Goal: Task Accomplishment & Management: Use online tool/utility

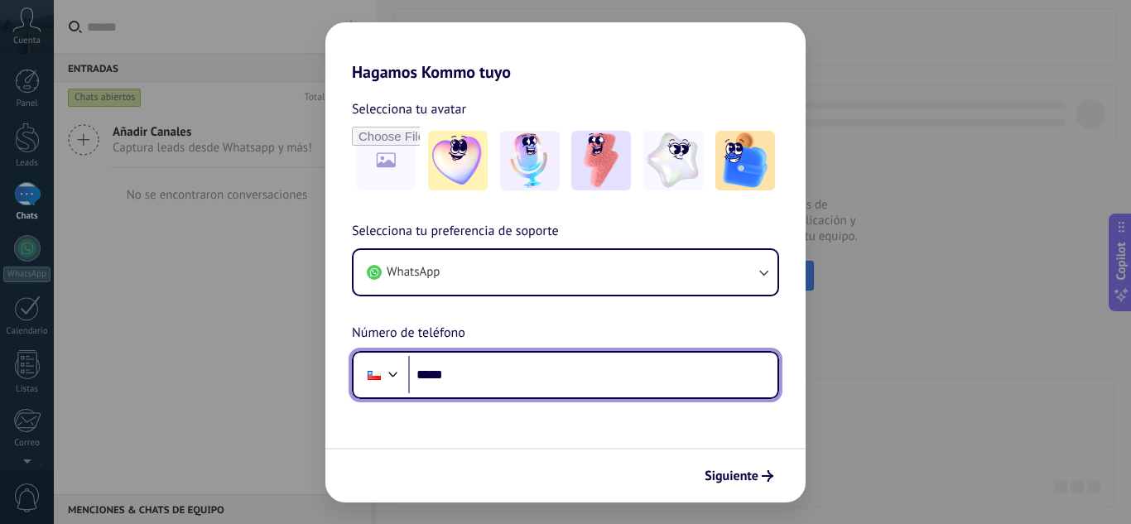
click at [507, 382] on input "*****" at bounding box center [592, 375] width 369 height 38
click at [507, 378] on input "*****" at bounding box center [592, 375] width 369 height 38
type input "**********"
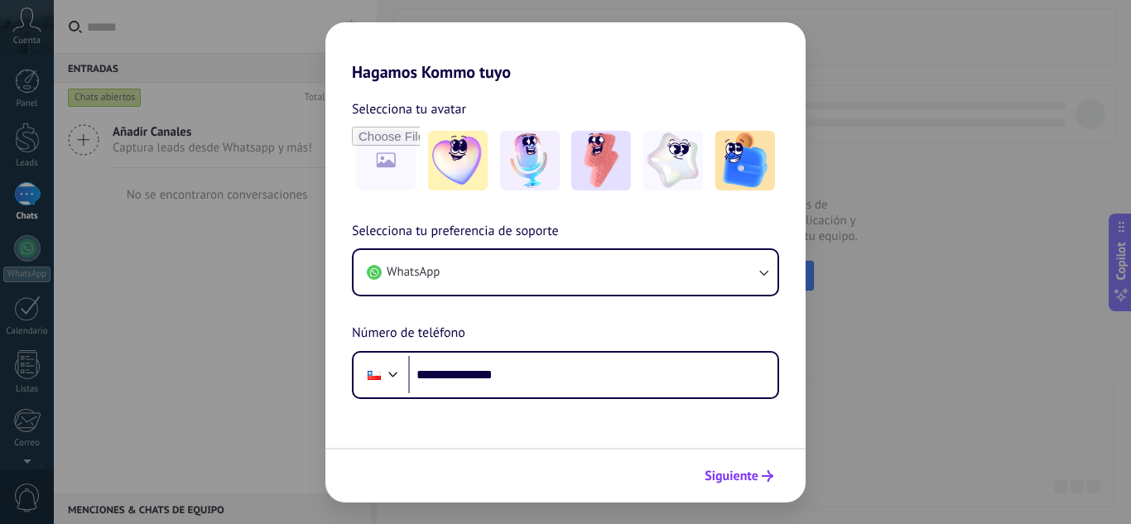
click at [730, 481] on span "Siguiente" at bounding box center [732, 476] width 54 height 12
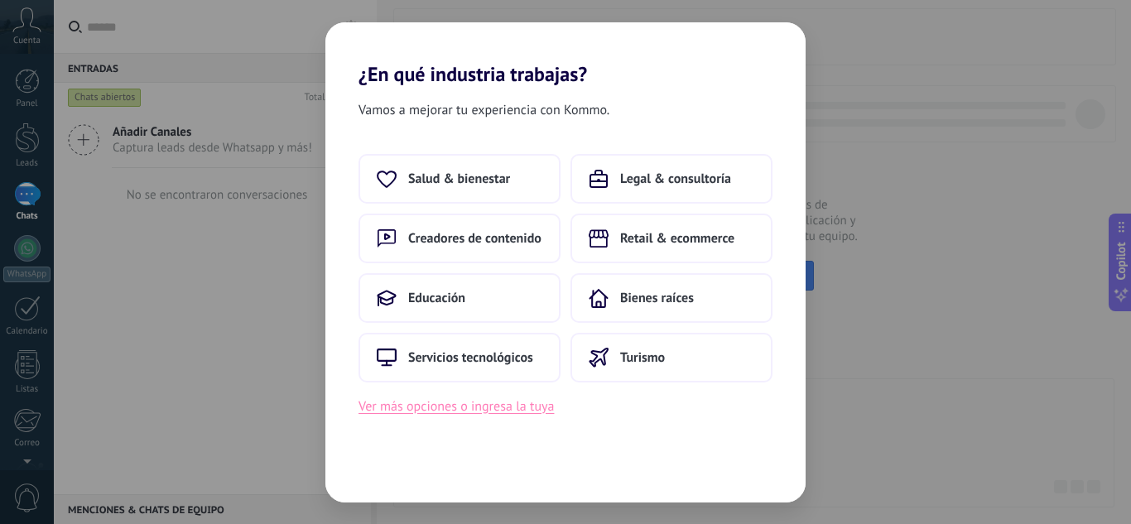
click at [507, 403] on button "Ver más opciones o ingresa la tuya" at bounding box center [456, 407] width 195 height 22
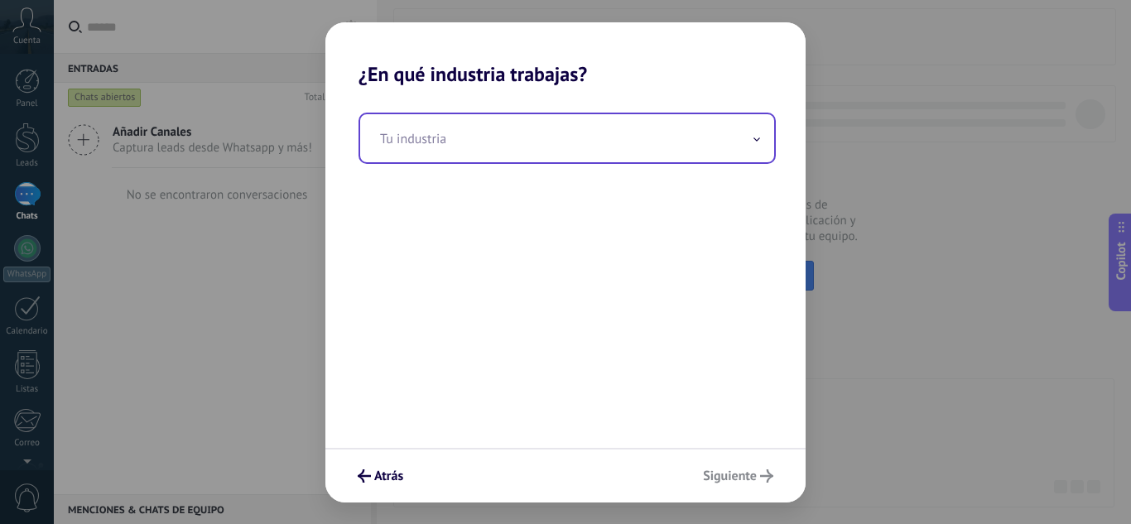
click at [457, 145] on input "text" at bounding box center [567, 138] width 414 height 48
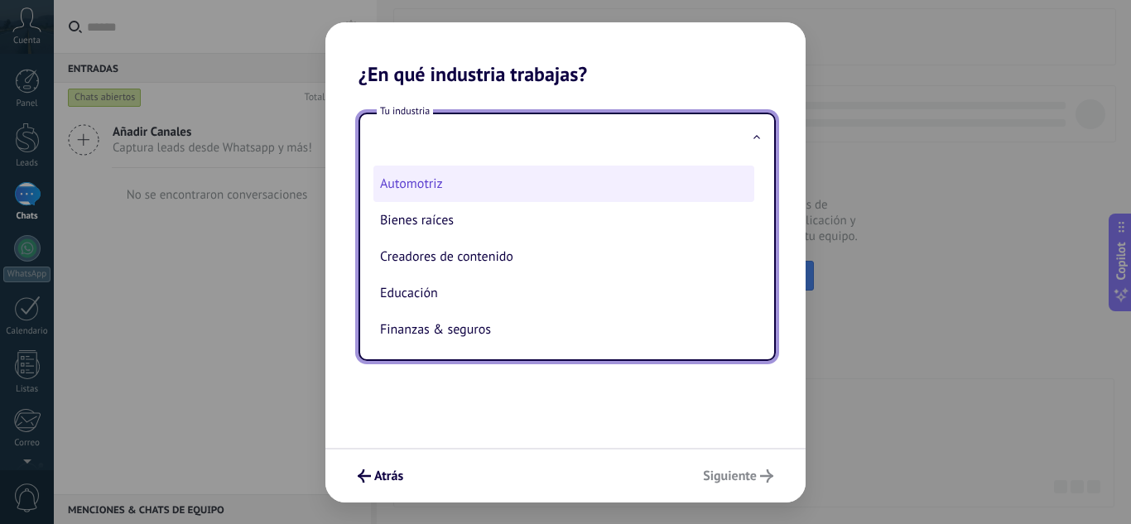
click at [455, 183] on li "Automotriz" at bounding box center [563, 184] width 381 height 36
type input "**********"
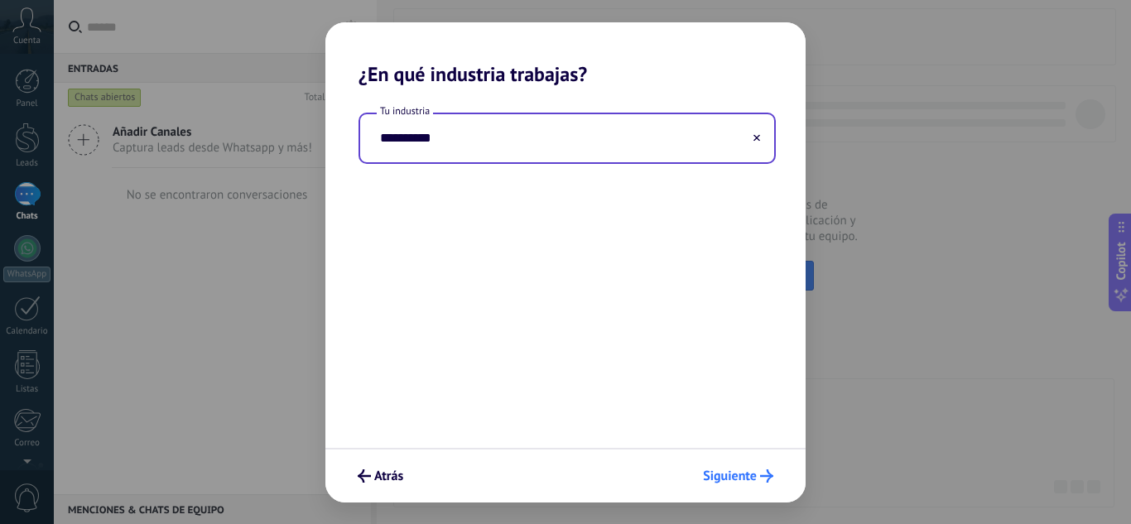
click at [743, 463] on button "Siguiente" at bounding box center [738, 476] width 85 height 28
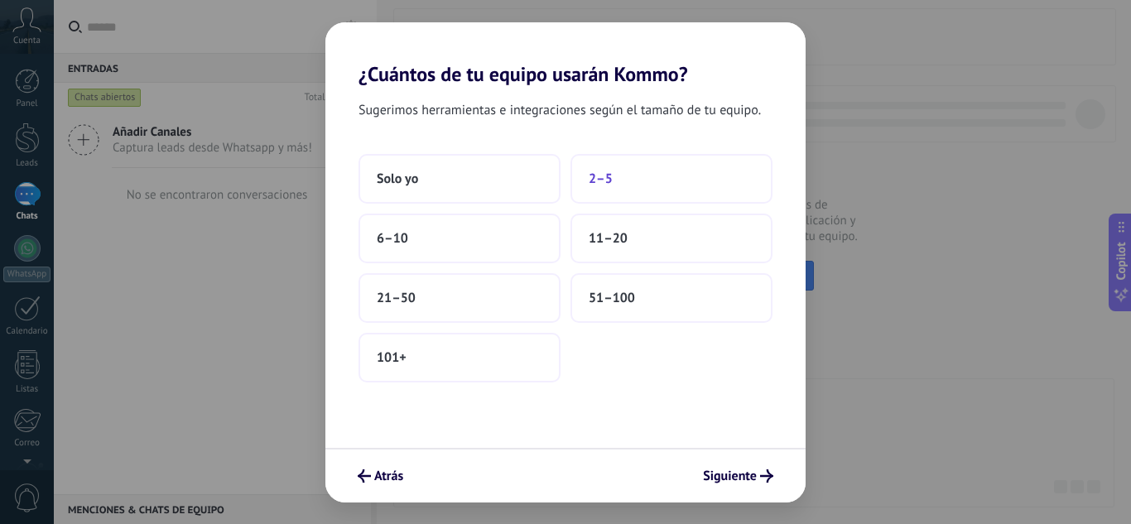
click at [620, 177] on button "2–5" at bounding box center [672, 179] width 202 height 50
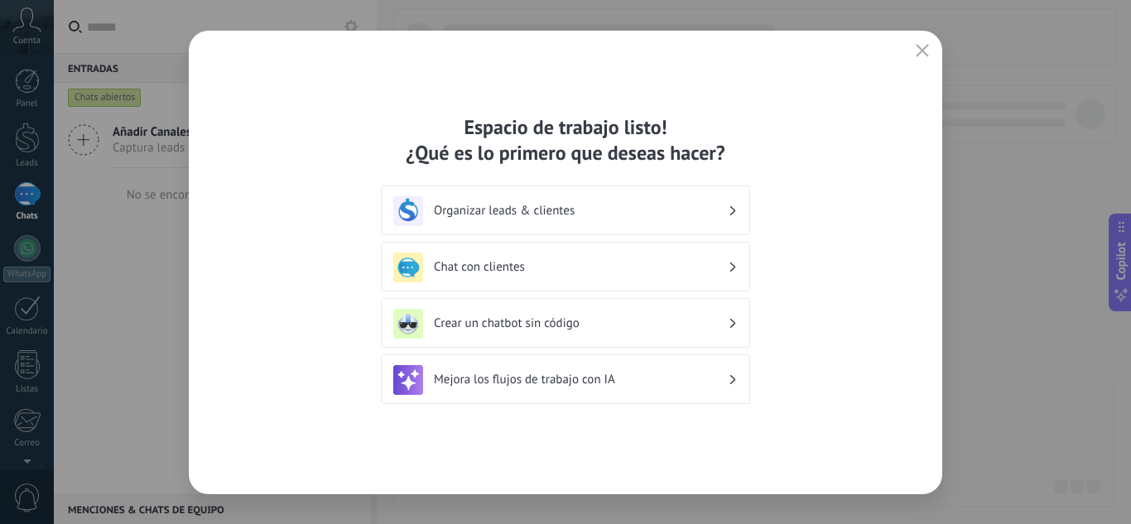
click at [571, 265] on h3 "Chat con clientes" at bounding box center [581, 267] width 294 height 16
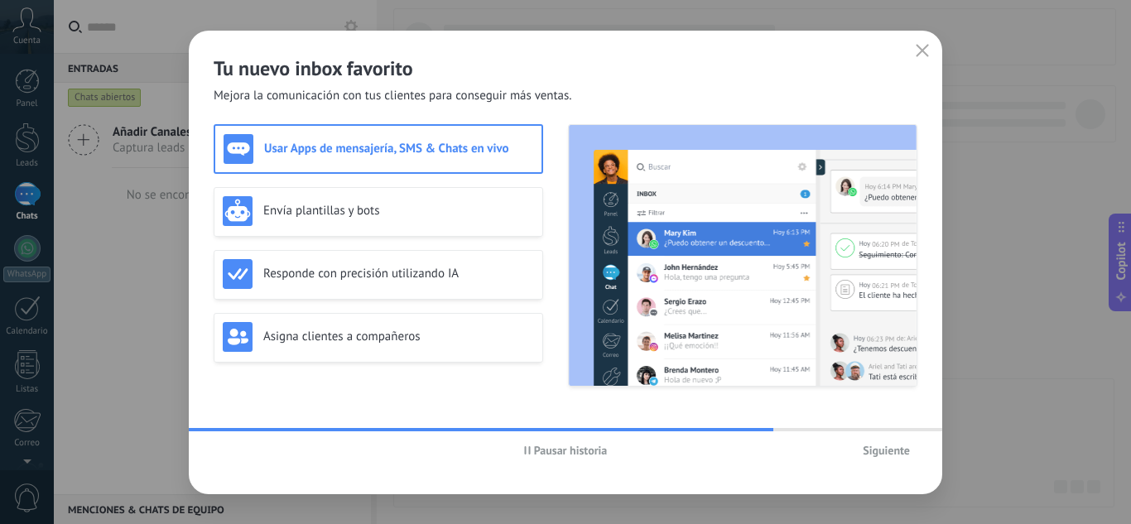
click at [896, 453] on span "Siguiente" at bounding box center [886, 451] width 47 height 12
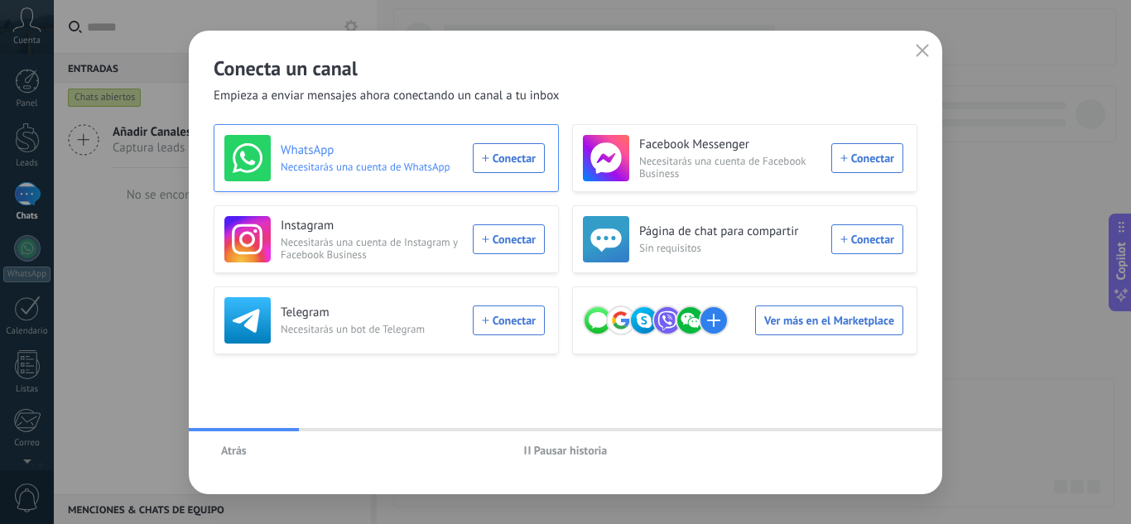
click at [502, 151] on div "WhatsApp Necesitarás una cuenta de WhatsApp Conectar" at bounding box center [384, 158] width 320 height 46
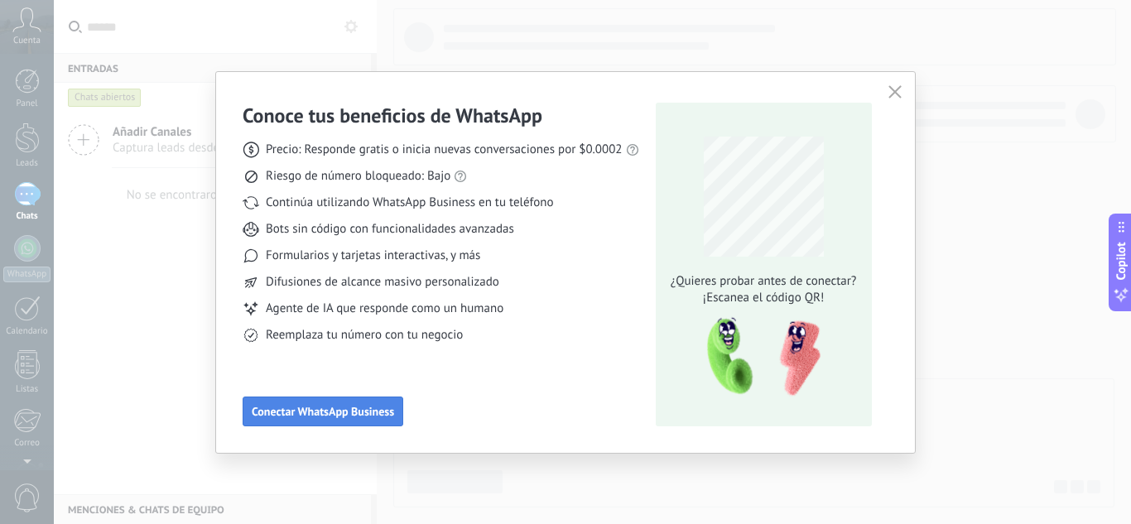
drag, startPoint x: 306, startPoint y: 389, endPoint x: 299, endPoint y: 405, distance: 17.4
click at [301, 402] on div "Conoce tus beneficios de WhatsApp Precio: Responde gratis o inicia nuevas conve…" at bounding box center [441, 265] width 397 height 324
click at [299, 406] on span "Conectar WhatsApp Business" at bounding box center [323, 412] width 142 height 12
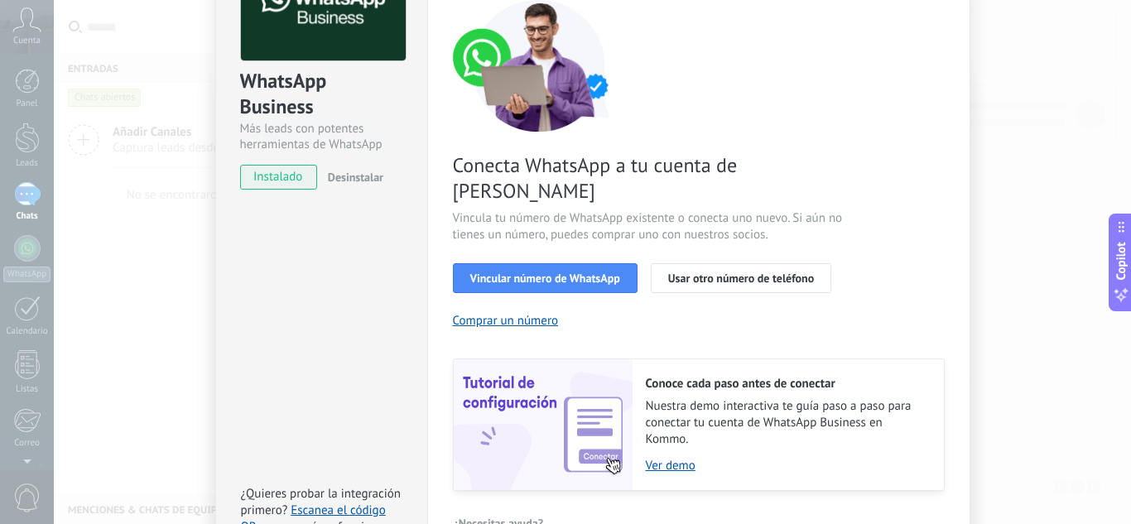
scroll to position [166, 0]
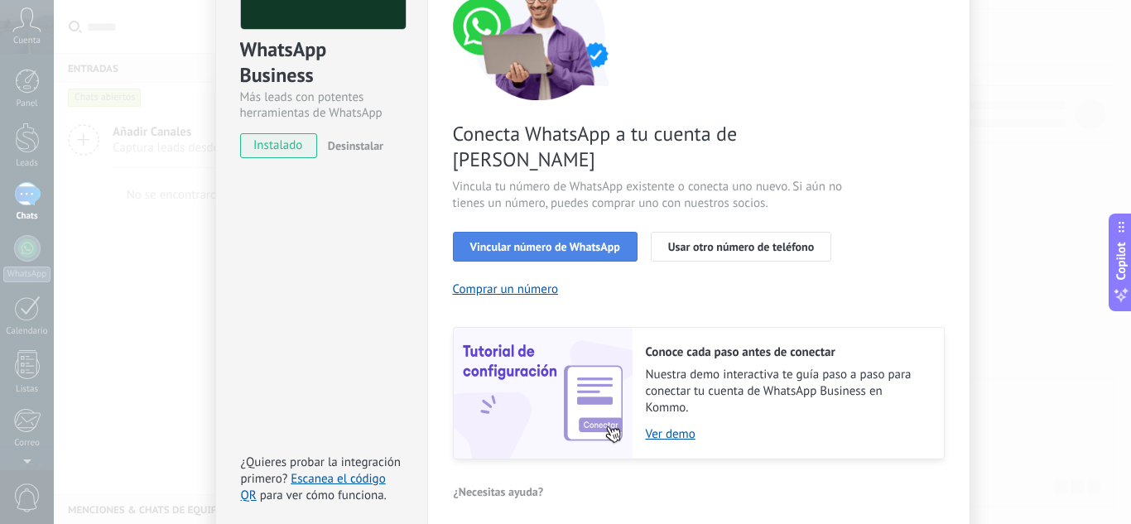
click at [539, 241] on span "Vincular número de WhatsApp" at bounding box center [545, 247] width 150 height 12
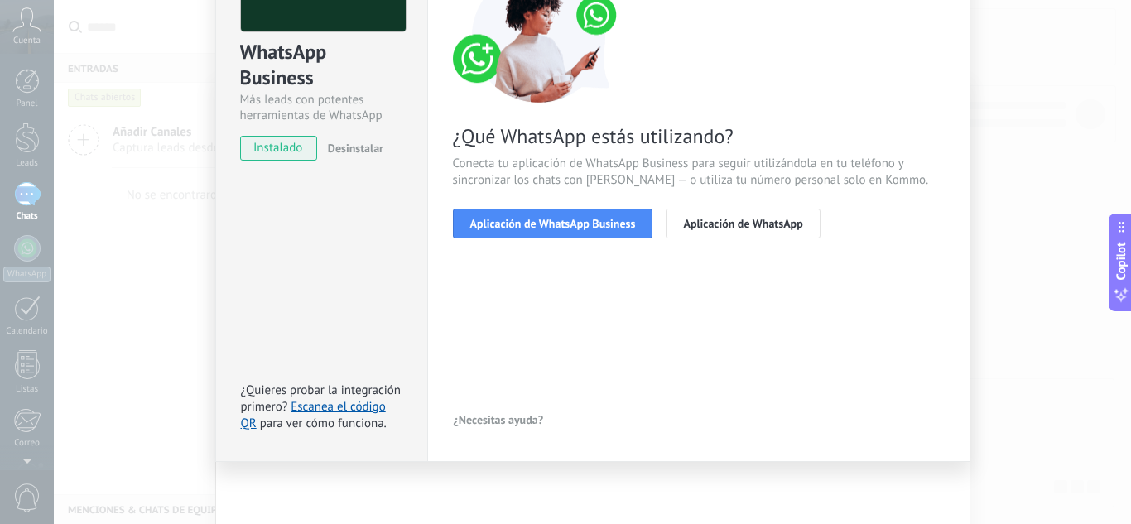
scroll to position [163, 0]
click at [562, 231] on button "Aplicación de WhatsApp Business" at bounding box center [553, 224] width 200 height 30
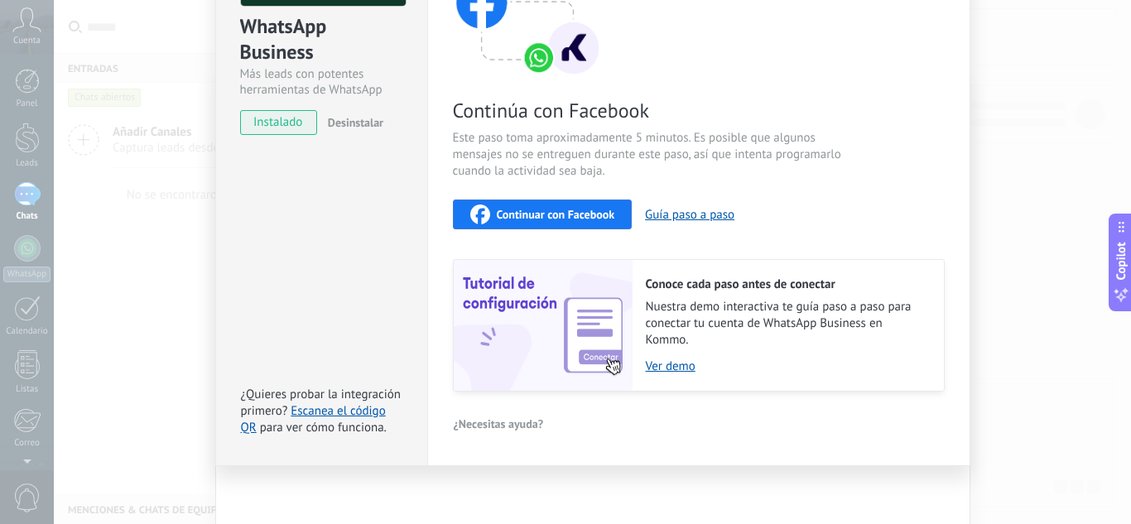
scroll to position [192, 0]
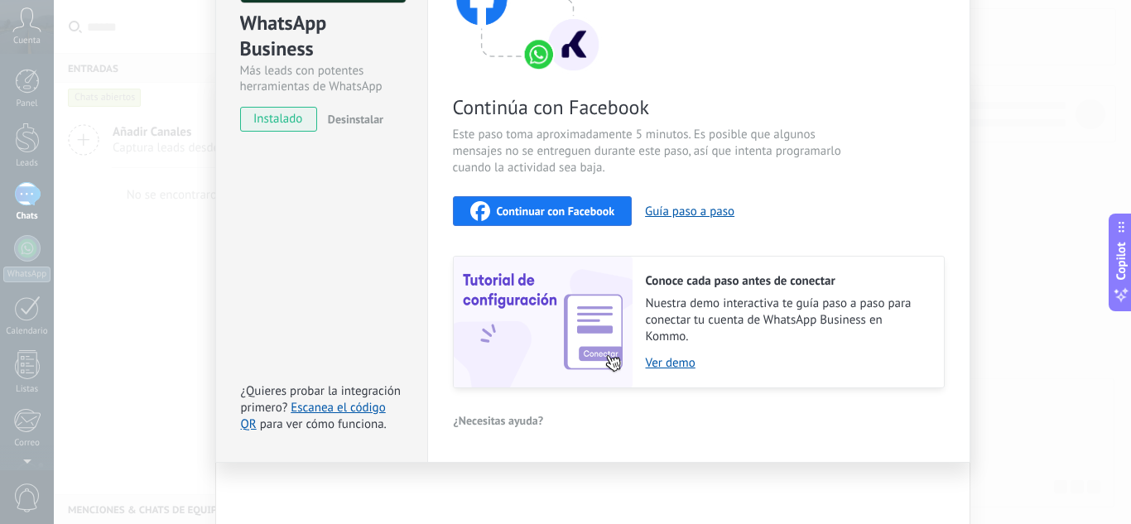
click at [494, 292] on img at bounding box center [543, 322] width 179 height 131
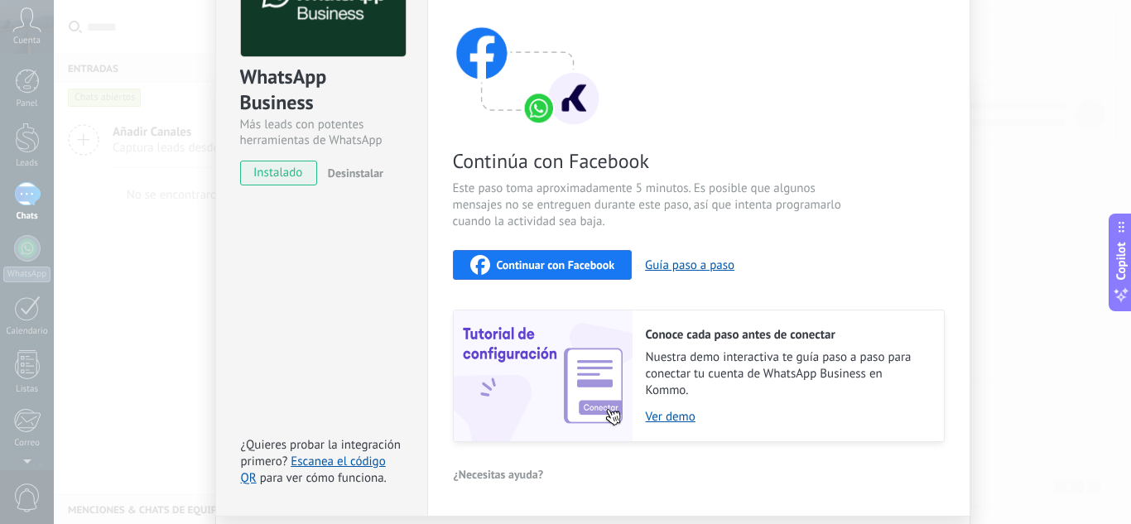
scroll to position [109, 0]
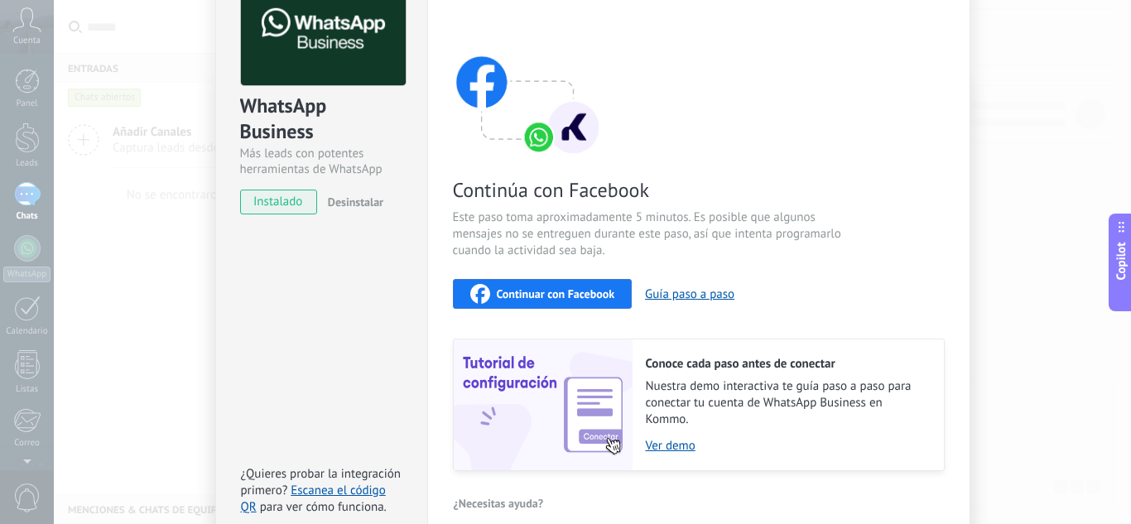
click at [570, 306] on button "Continuar con Facebook" at bounding box center [543, 294] width 180 height 30
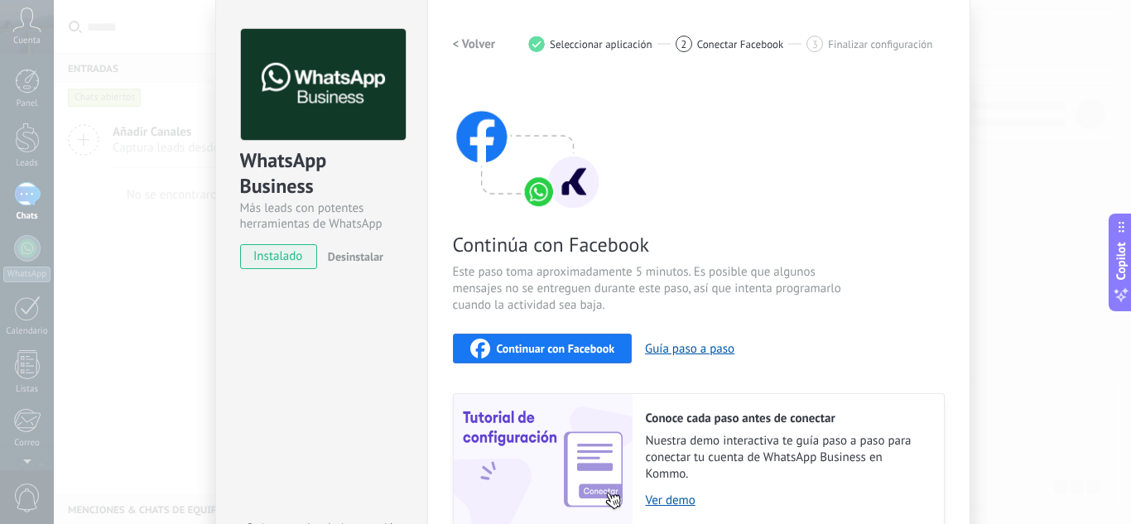
scroll to position [26, 0]
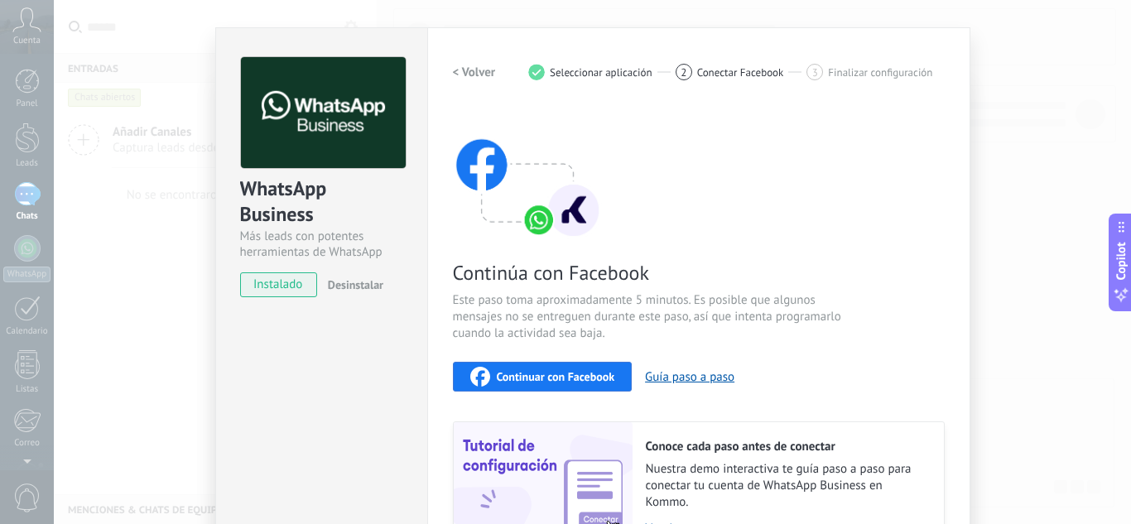
click at [273, 287] on span "instalado" at bounding box center [278, 284] width 75 height 25
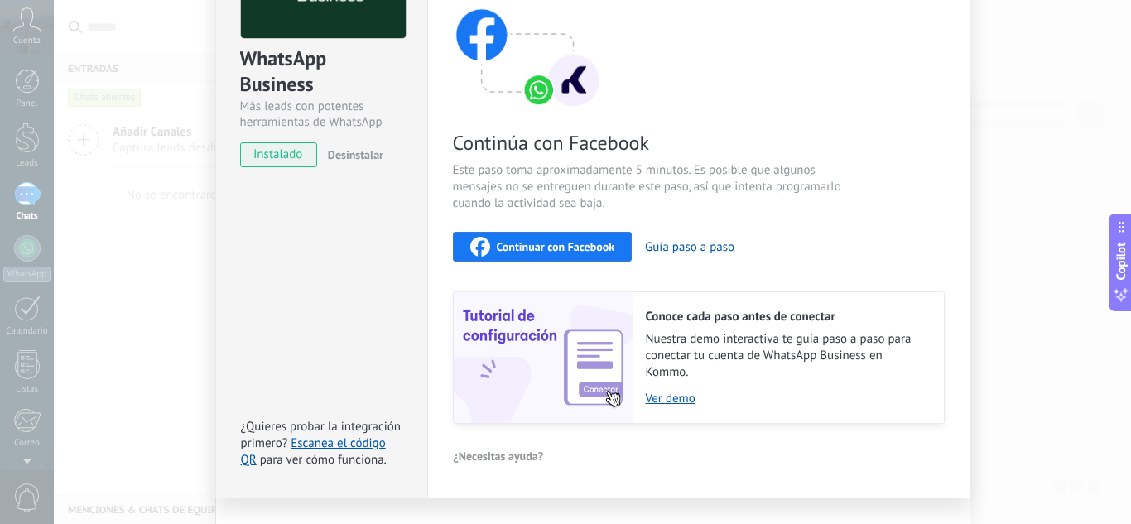
scroll to position [192, 0]
